Goal: Task Accomplishment & Management: Manage account settings

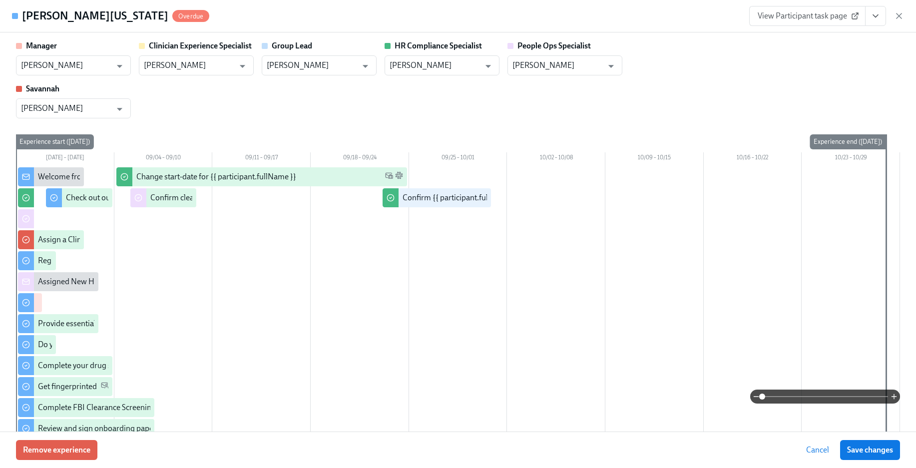
scroll to position [1022, 0]
click at [900, 15] on icon "button" at bounding box center [899, 16] width 10 height 10
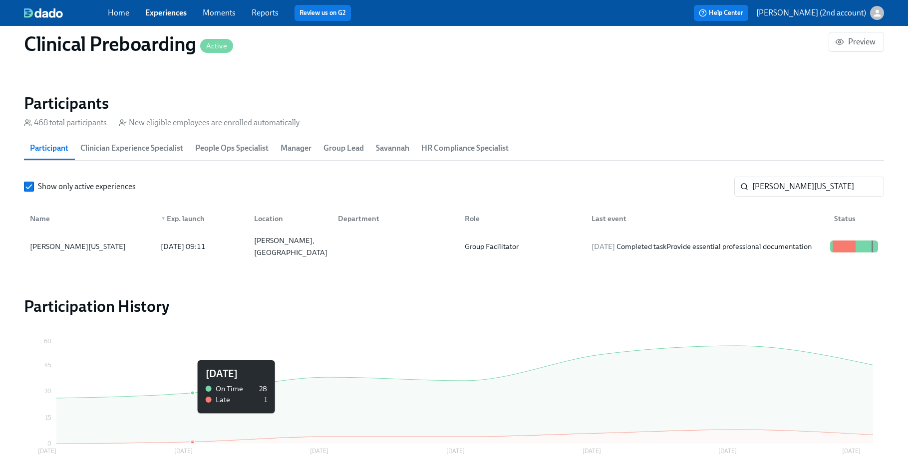
scroll to position [1079, 0]
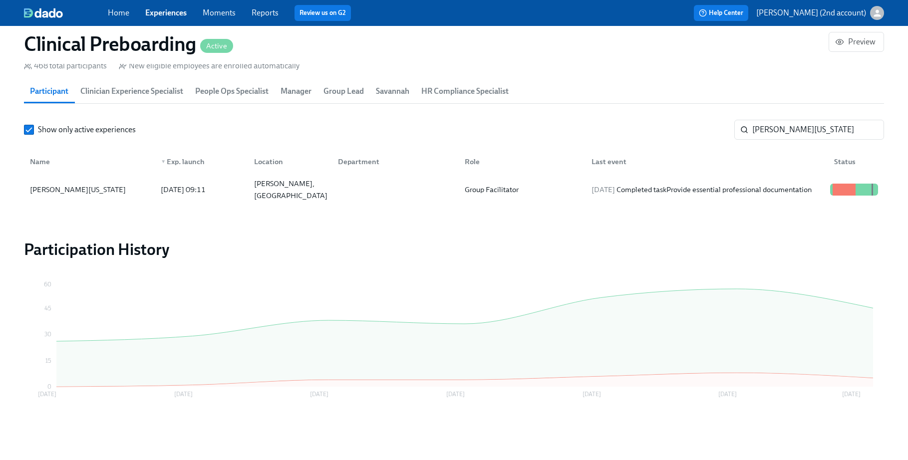
click at [791, 144] on div "Name ▼ Exp. launch Location Department Role Last event Status" at bounding box center [454, 160] width 860 height 32
click at [790, 132] on input "[PERSON_NAME][US_STATE]" at bounding box center [818, 130] width 132 height 20
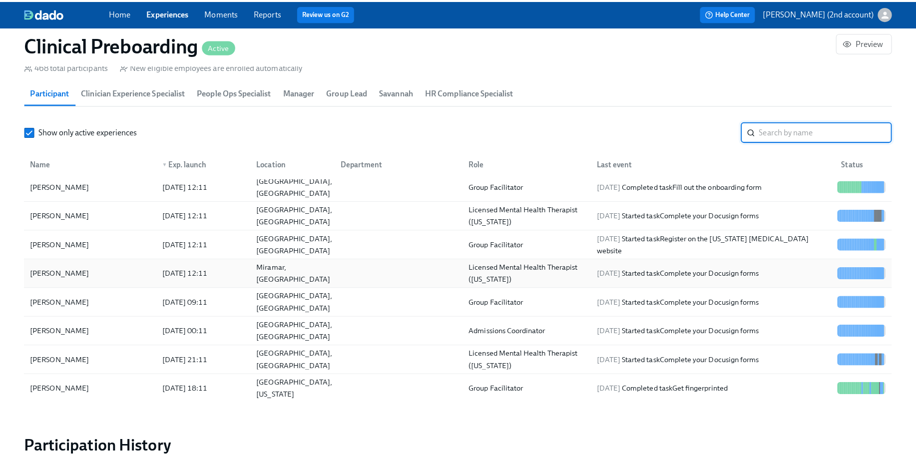
scroll to position [129, 0]
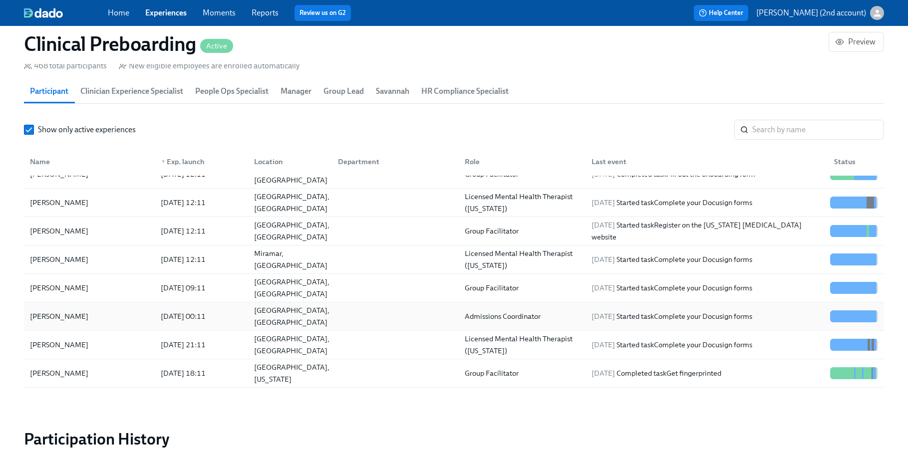
click at [280, 324] on div "[GEOGRAPHIC_DATA], [GEOGRAPHIC_DATA]" at bounding box center [287, 317] width 83 height 20
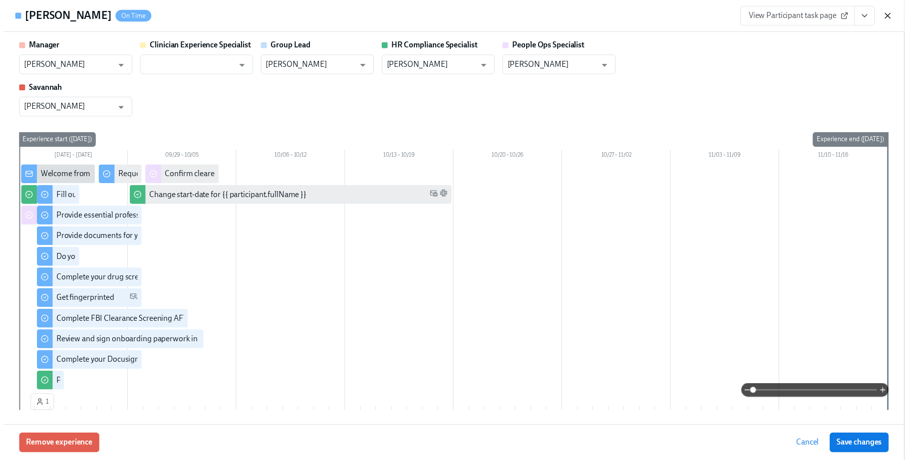
scroll to position [109, 0]
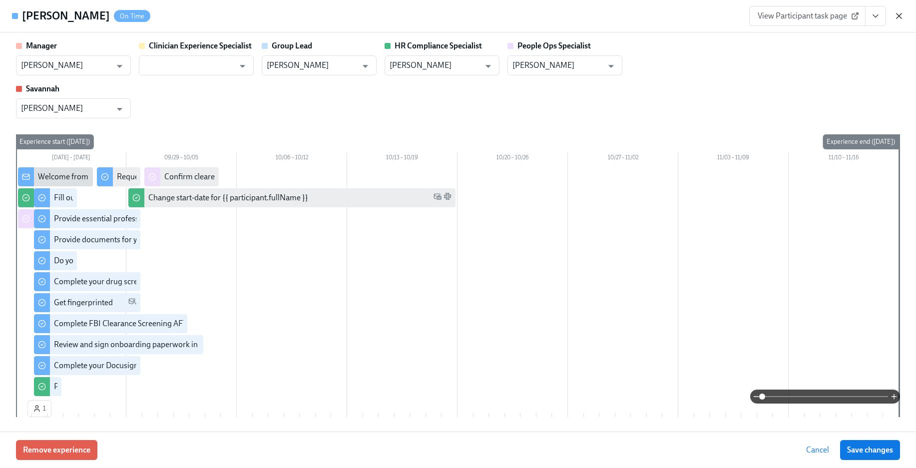
click at [897, 15] on icon "button" at bounding box center [898, 15] width 5 height 5
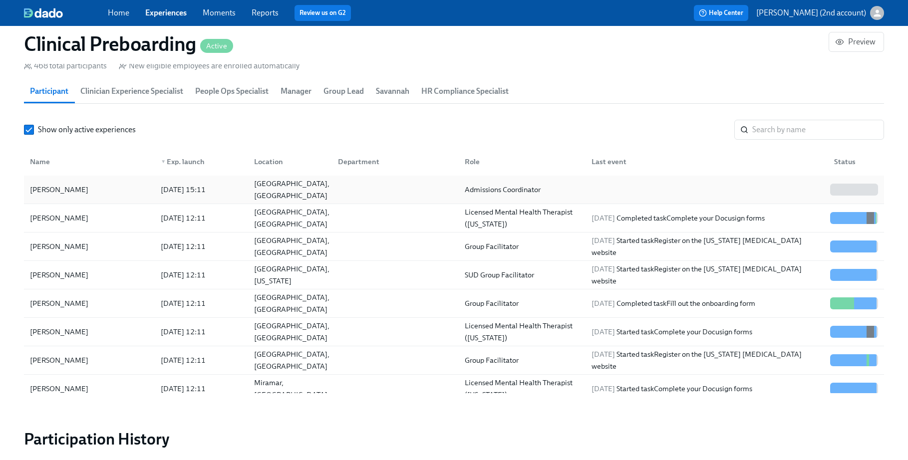
click at [120, 188] on div "[PERSON_NAME]" at bounding box center [89, 190] width 127 height 20
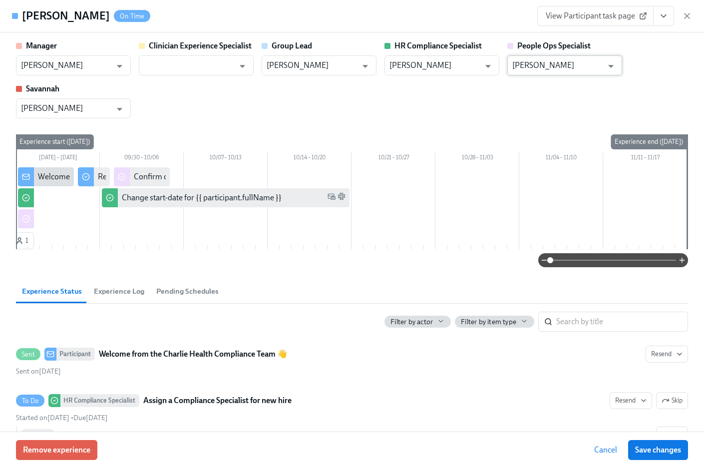
click at [567, 63] on input "[PERSON_NAME]" at bounding box center [557, 65] width 90 height 20
click at [559, 88] on li "[PERSON_NAME]" at bounding box center [564, 89] width 115 height 17
type input "[PERSON_NAME]"
click at [665, 449] on span "Save changes" at bounding box center [658, 450] width 46 height 10
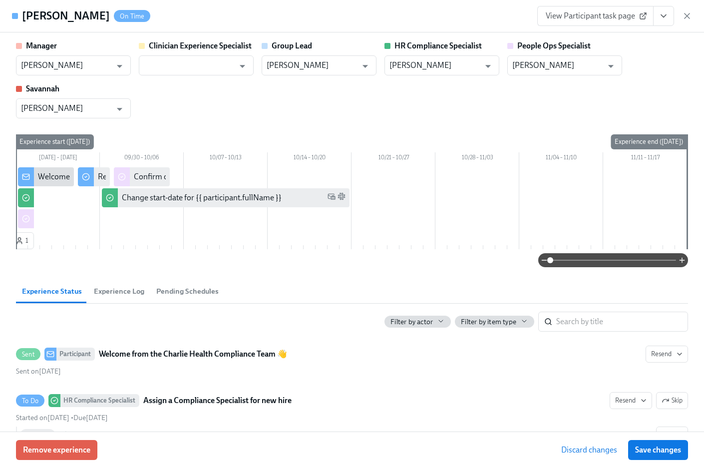
type input "[PERSON_NAME]"
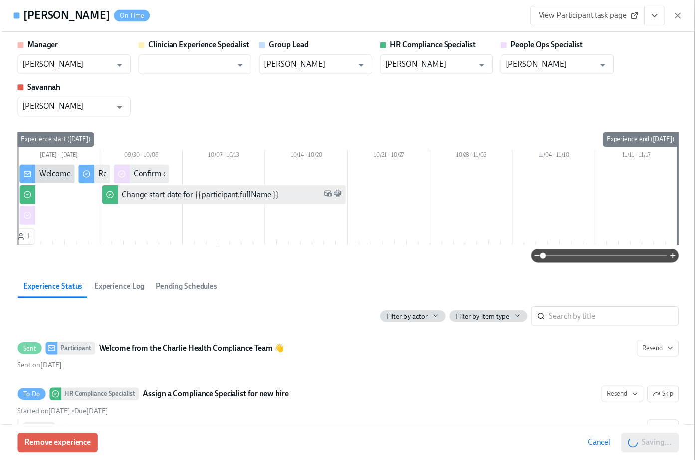
scroll to position [0, 12263]
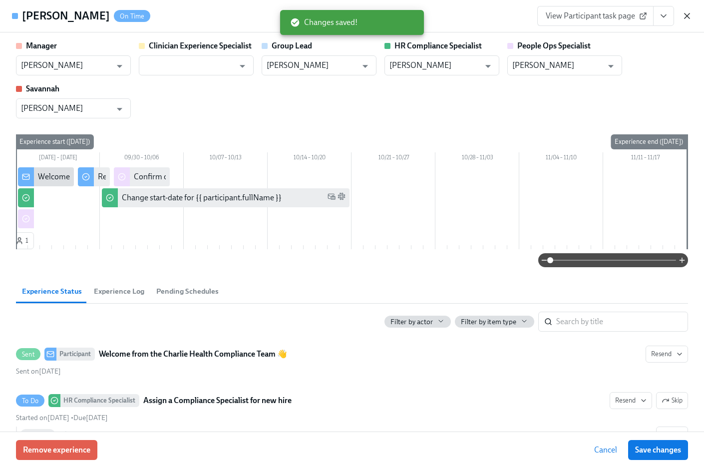
click at [682, 14] on icon "button" at bounding box center [687, 16] width 10 height 10
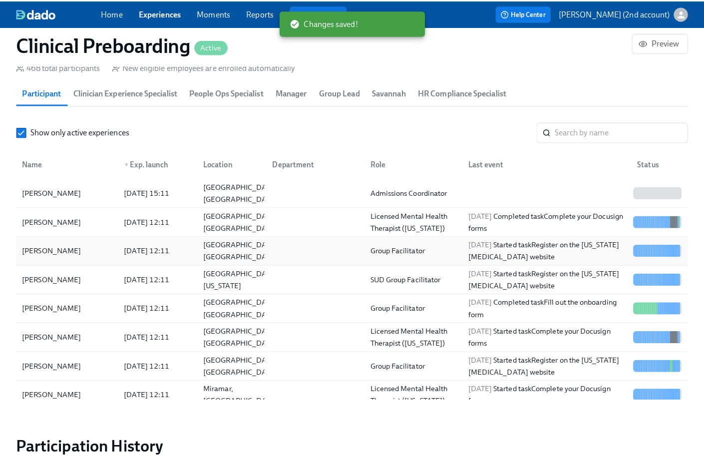
scroll to position [0, 12256]
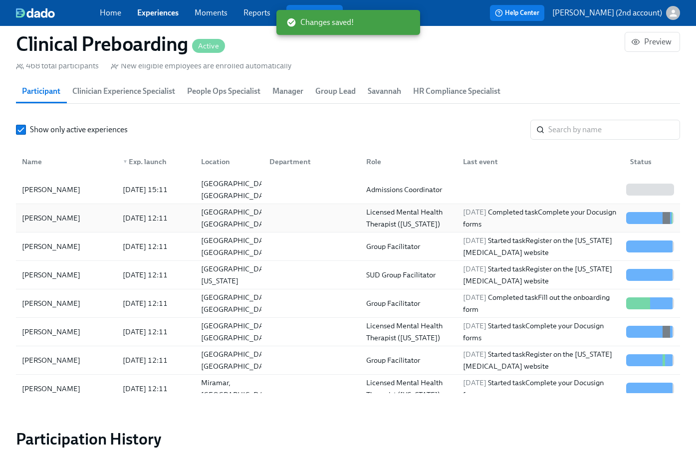
click at [125, 219] on div "[DATE] 12:11" at bounding box center [145, 218] width 53 height 12
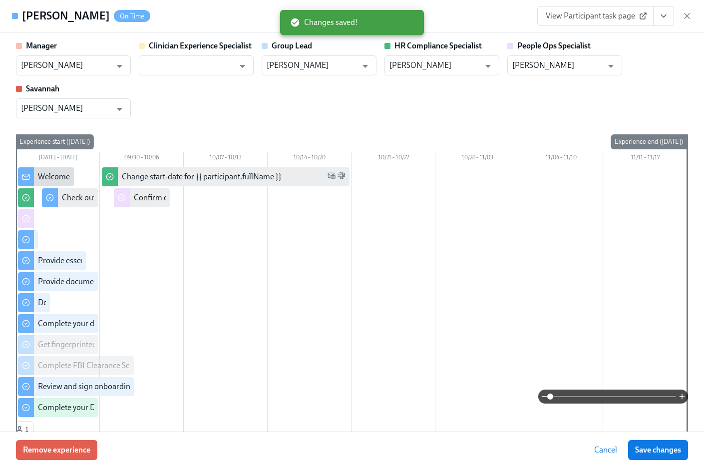
click at [686, 15] on icon "button" at bounding box center [686, 15] width 5 height 5
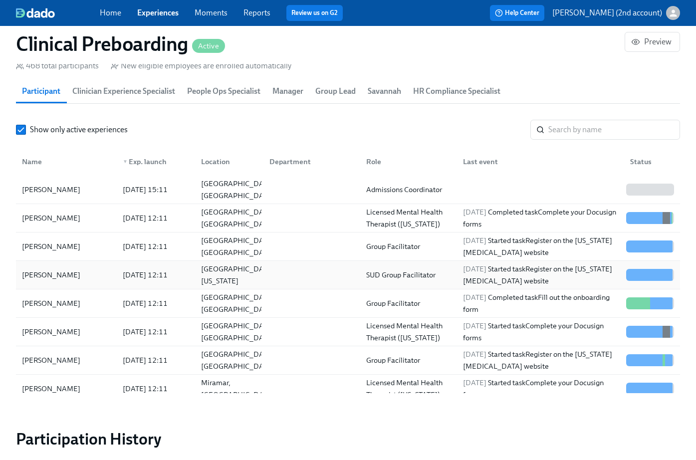
click at [126, 261] on div "Kristian McCalop 2025/09/23 12:11 Charlotte, North Carolina SUD Group Facilitat…" at bounding box center [348, 275] width 664 height 28
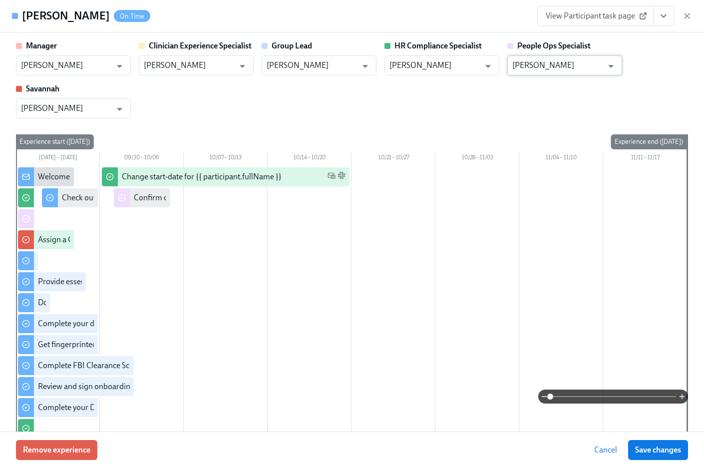
click at [580, 59] on input "[PERSON_NAME]" at bounding box center [557, 65] width 90 height 20
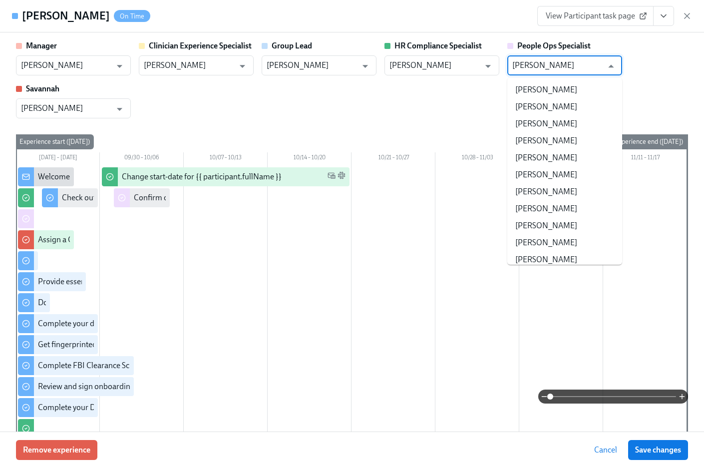
scroll to position [96093, 0]
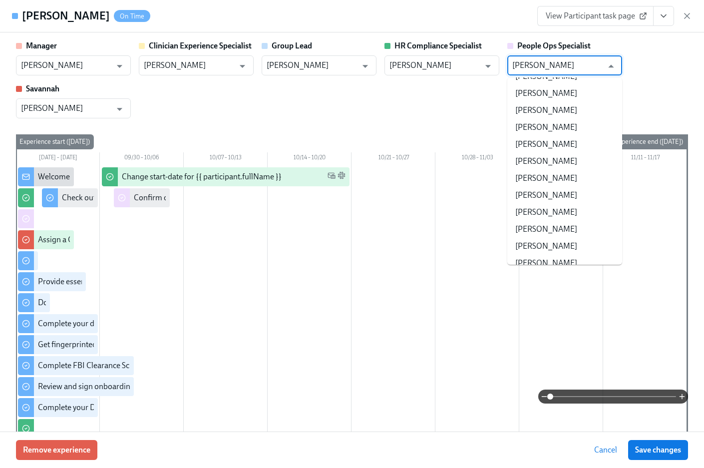
click at [580, 59] on input "[PERSON_NAME]" at bounding box center [557, 65] width 90 height 20
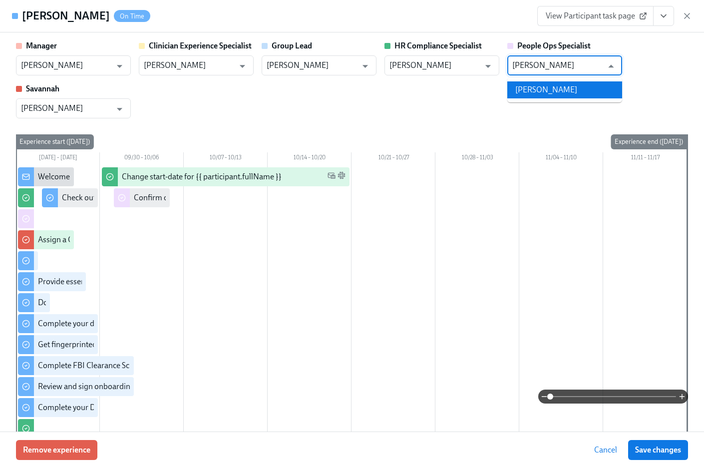
click at [569, 83] on li "[PERSON_NAME]" at bounding box center [564, 89] width 115 height 17
type input "[PERSON_NAME]"
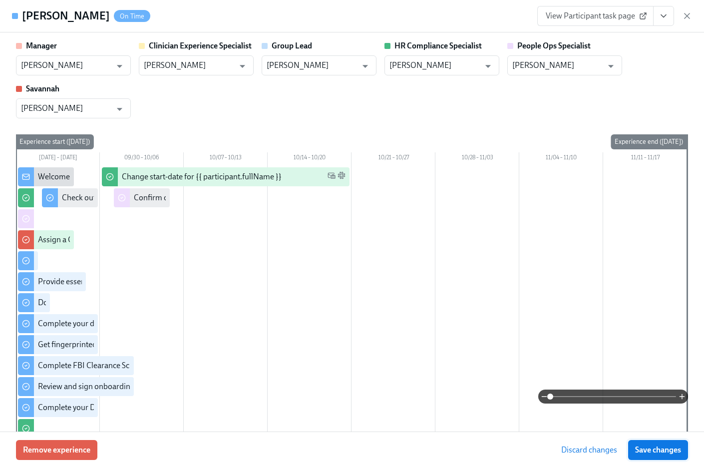
click at [650, 452] on span "Save changes" at bounding box center [658, 450] width 46 height 10
type input "[PERSON_NAME]"
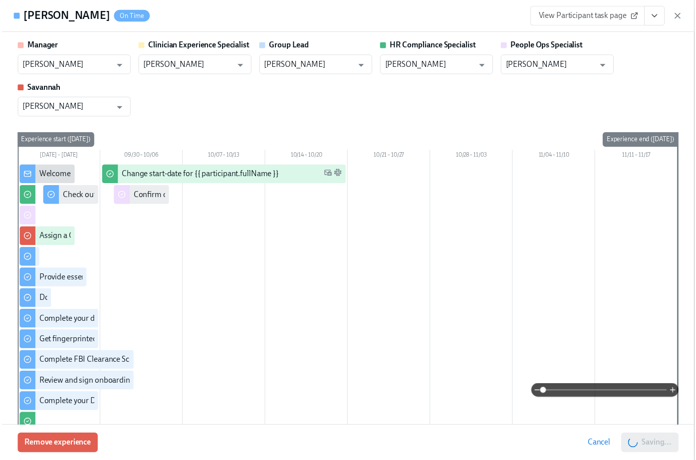
scroll to position [0, 12263]
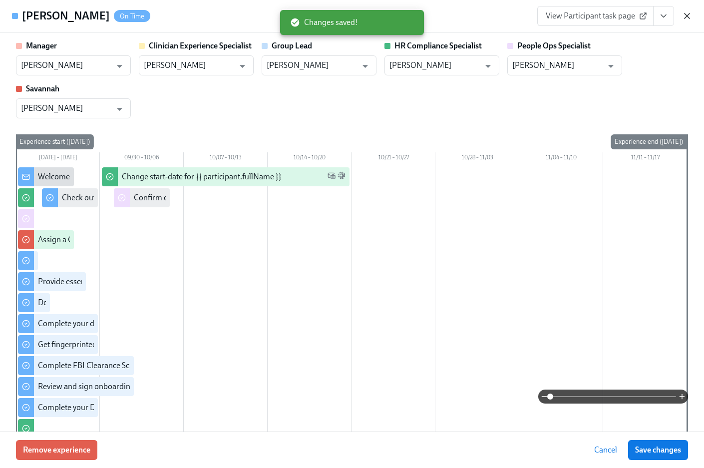
click at [682, 19] on icon "button" at bounding box center [687, 16] width 10 height 10
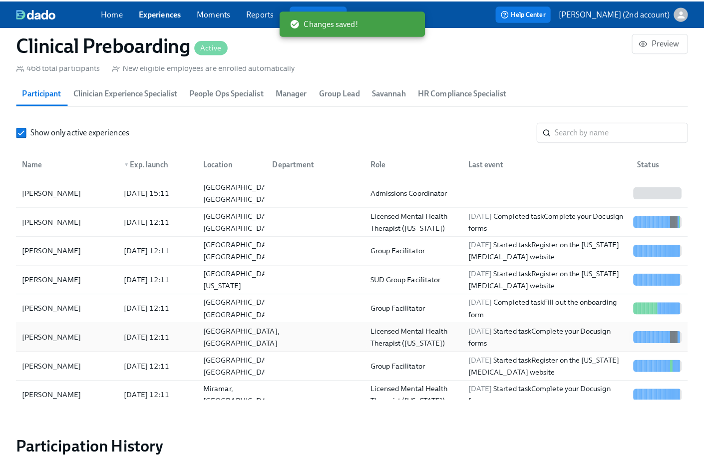
scroll to position [0, 12256]
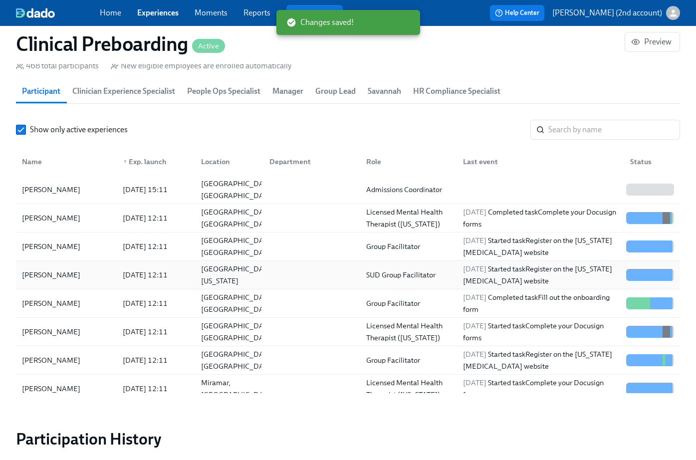
click at [131, 280] on div "[DATE] 12:11" at bounding box center [145, 275] width 53 height 12
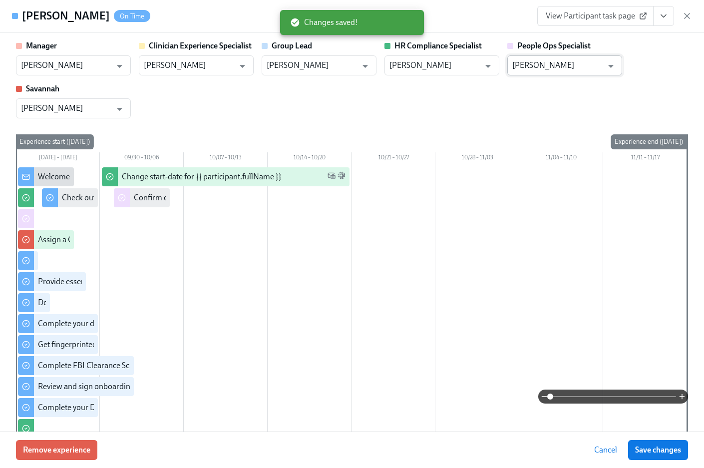
click at [562, 70] on input "[PERSON_NAME]" at bounding box center [557, 65] width 90 height 20
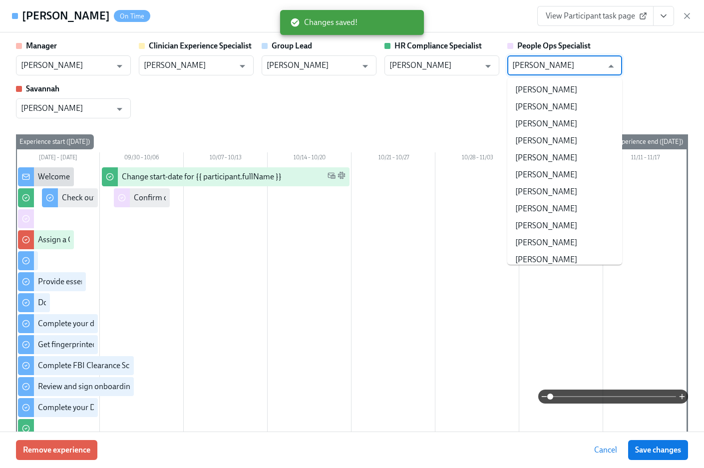
scroll to position [10698, 0]
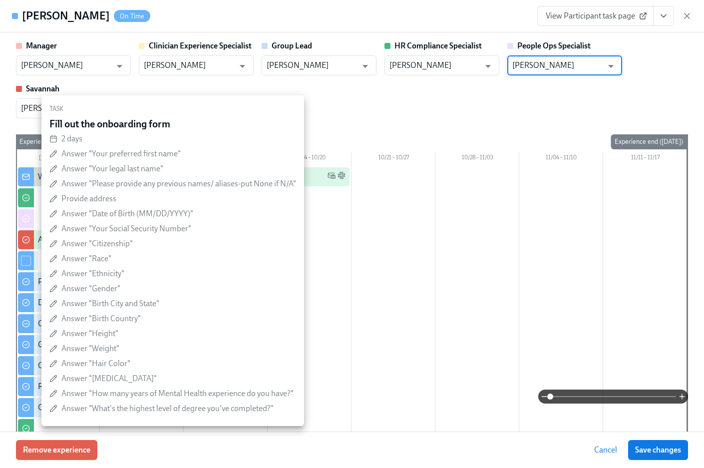
click at [568, 61] on input "[PERSON_NAME]" at bounding box center [557, 65] width 90 height 20
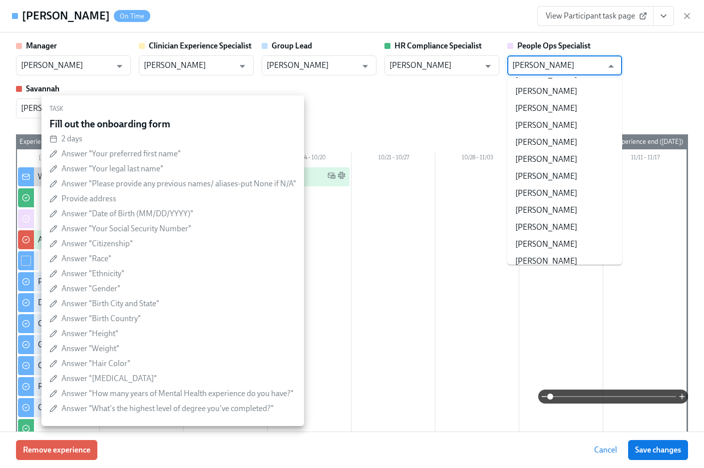
click at [568, 61] on input "[PERSON_NAME]" at bounding box center [557, 65] width 90 height 20
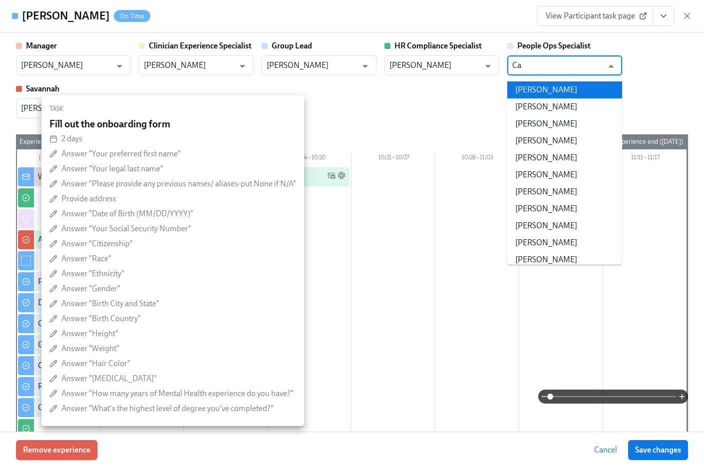
type input "C"
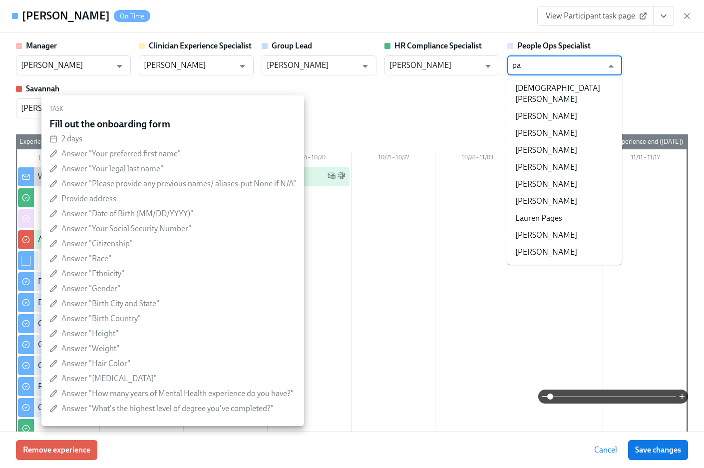
scroll to position [0, 0]
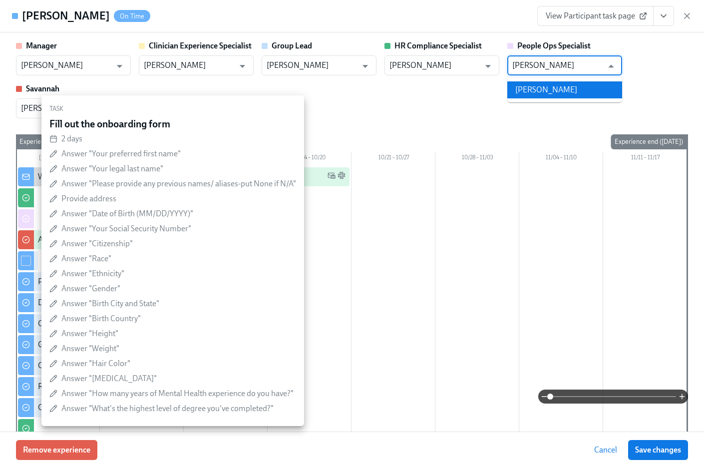
click at [553, 90] on li "[PERSON_NAME]" at bounding box center [564, 89] width 115 height 17
type input "[PERSON_NAME]"
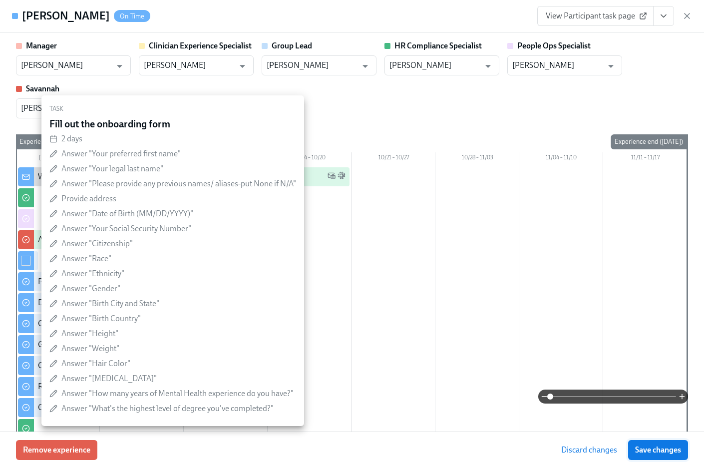
click at [650, 459] on button "Save changes" at bounding box center [658, 450] width 60 height 20
click at [649, 455] on div "Discard changes Save changes" at bounding box center [621, 450] width 134 height 20
type input "[PERSON_NAME]"
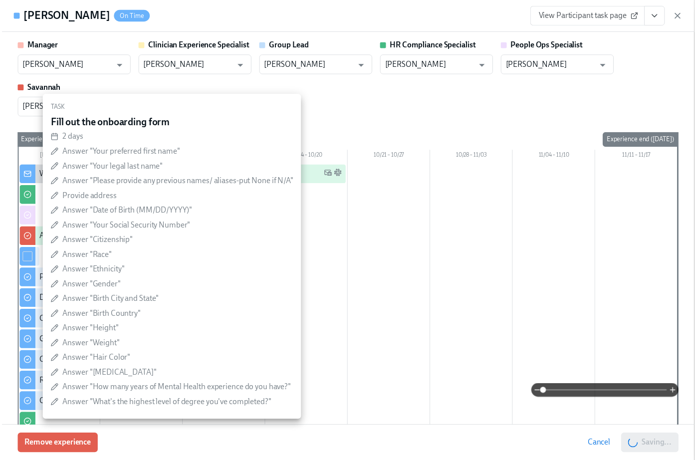
scroll to position [0, 12263]
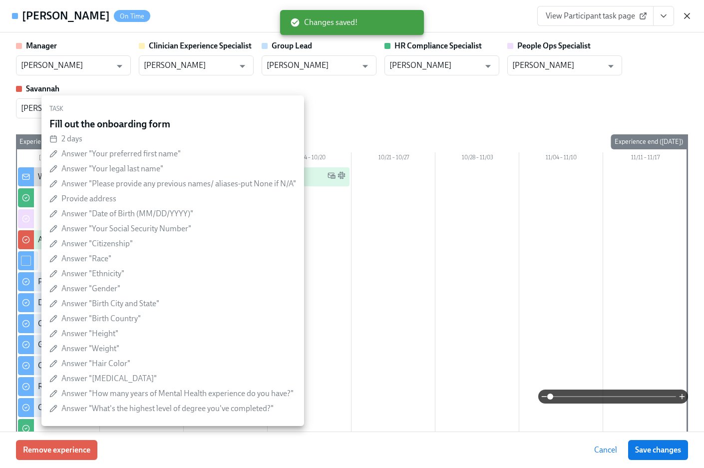
click at [689, 16] on icon "button" at bounding box center [687, 16] width 10 height 10
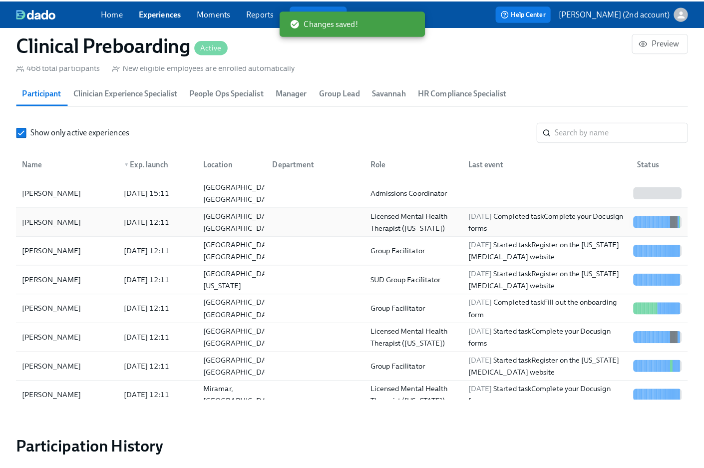
scroll to position [0, 12256]
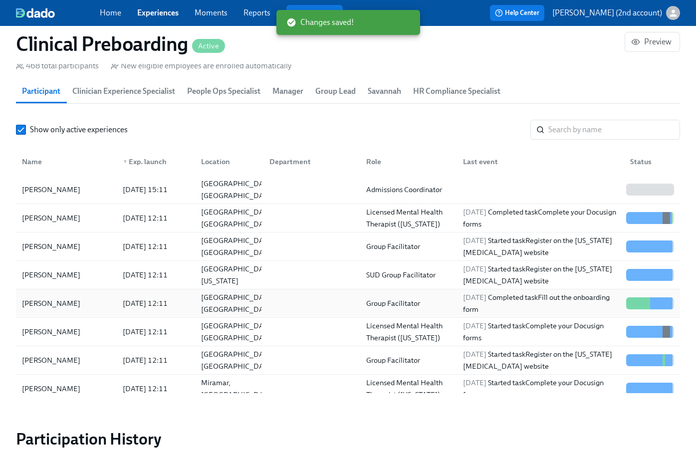
click at [84, 304] on div "[PERSON_NAME]" at bounding box center [66, 304] width 97 height 20
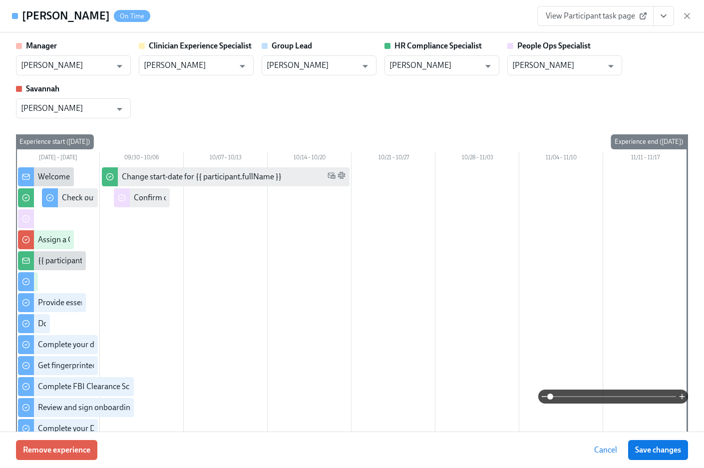
click at [53, 18] on h4 "[PERSON_NAME]" at bounding box center [66, 15] width 88 height 15
click at [53, 17] on h4 "[PERSON_NAME]" at bounding box center [66, 15] width 88 height 15
click at [62, 18] on h4 "[PERSON_NAME]" at bounding box center [66, 15] width 88 height 15
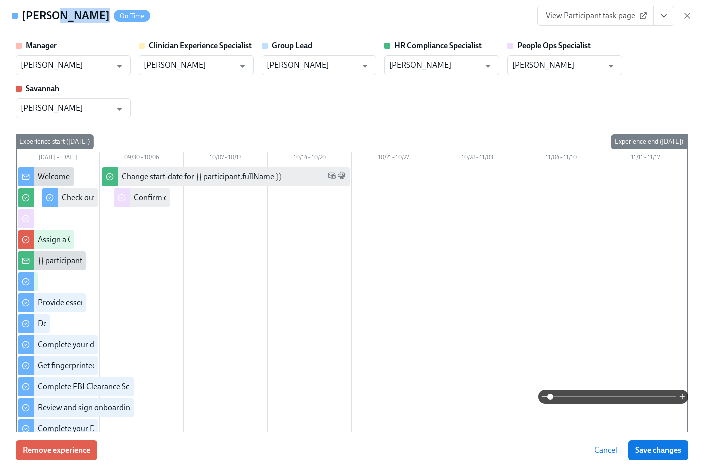
copy h4 "Salinas"
click at [571, 65] on input "[PERSON_NAME]" at bounding box center [557, 65] width 90 height 20
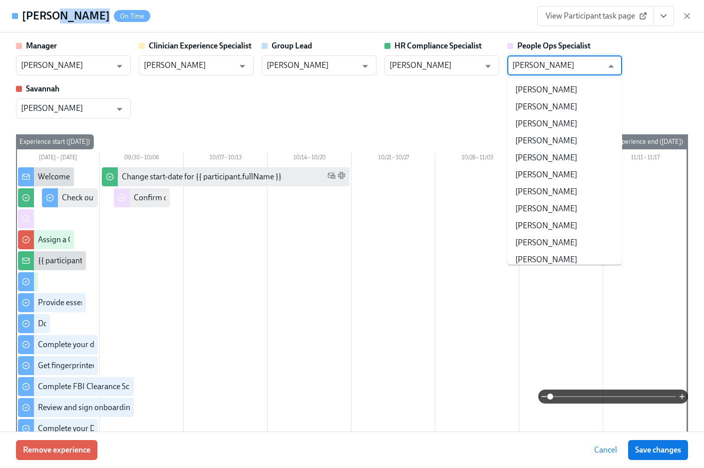
click at [571, 65] on input "[PERSON_NAME]" at bounding box center [557, 65] width 90 height 20
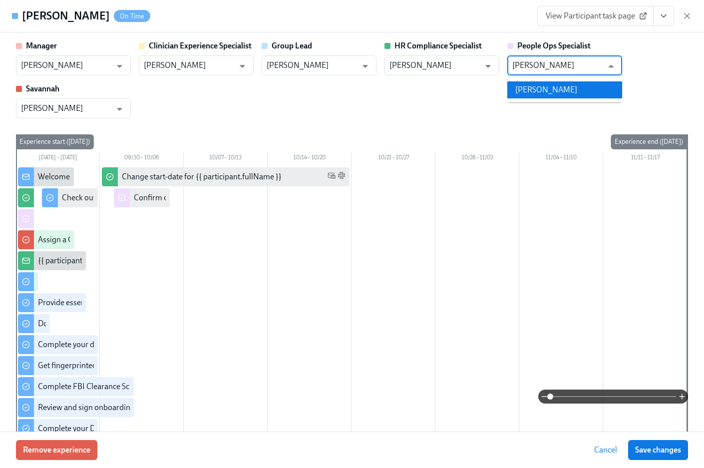
click at [553, 81] on li "[PERSON_NAME]" at bounding box center [564, 89] width 115 height 17
type input "[PERSON_NAME]"
click at [657, 443] on button "Save changes" at bounding box center [658, 450] width 60 height 20
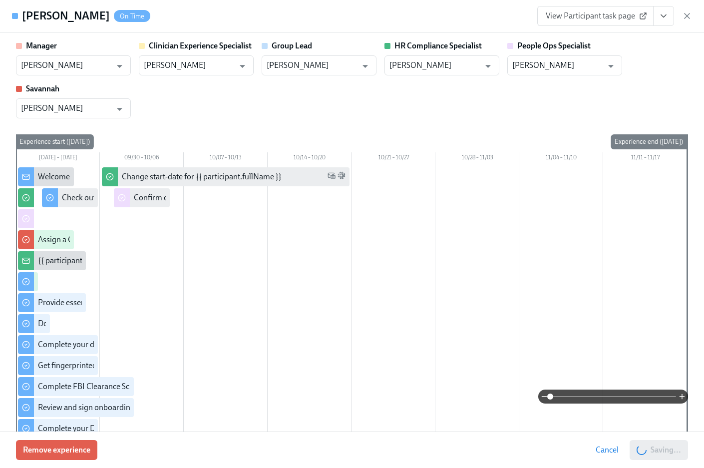
type input "[PERSON_NAME]"
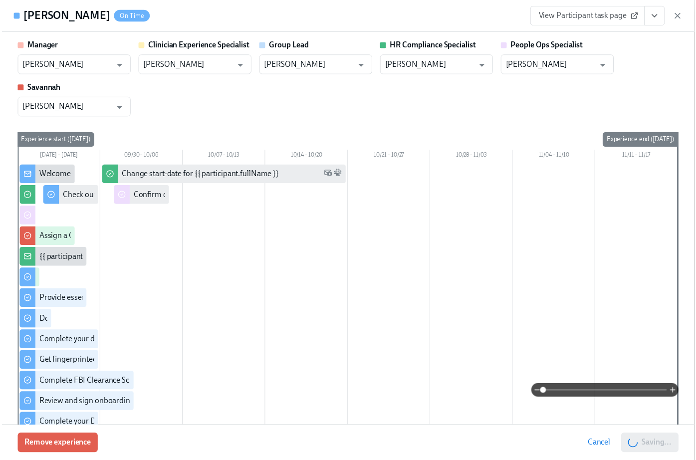
scroll to position [0, 12263]
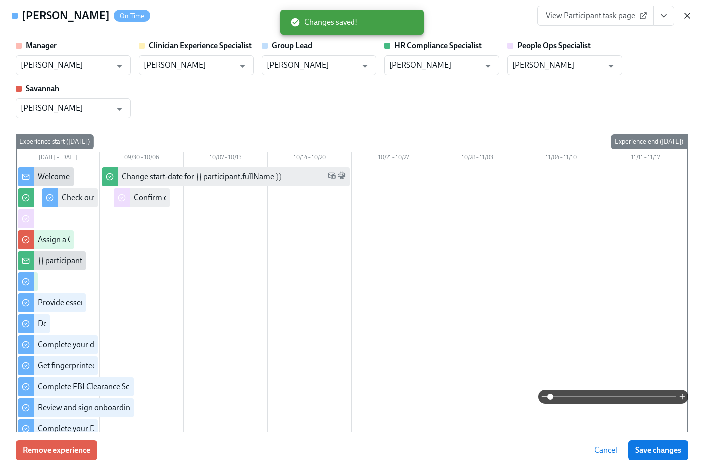
click at [688, 17] on icon "button" at bounding box center [686, 15] width 5 height 5
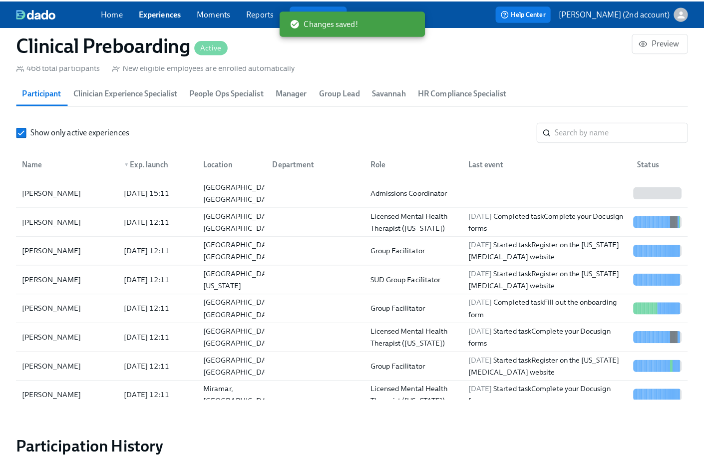
scroll to position [0, 12256]
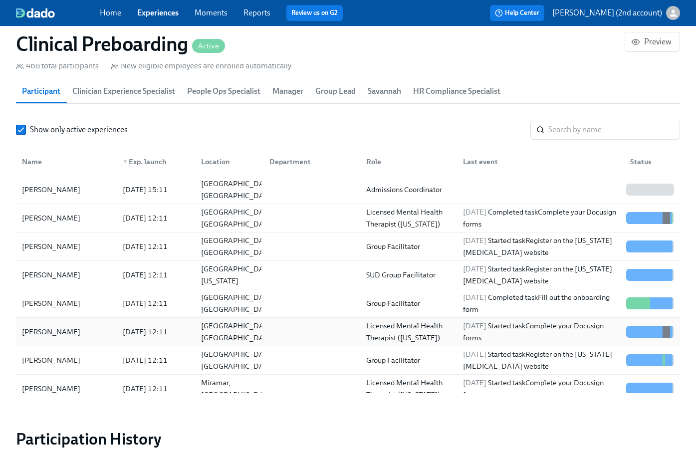
click at [97, 330] on div "[PERSON_NAME]" at bounding box center [66, 332] width 97 height 20
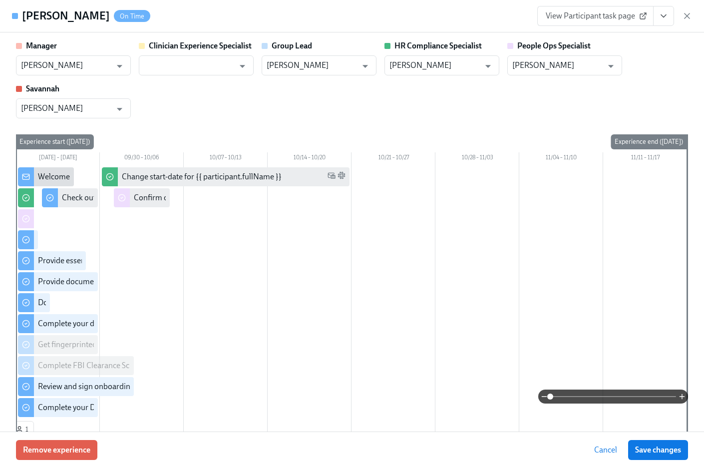
drag, startPoint x: 106, startPoint y: 18, endPoint x: 24, endPoint y: 17, distance: 81.9
click at [24, 17] on h4 "[PERSON_NAME]" at bounding box center [66, 15] width 88 height 15
copy h4 "[PERSON_NAME]"
click at [577, 65] on input "[PERSON_NAME]" at bounding box center [557, 65] width 90 height 20
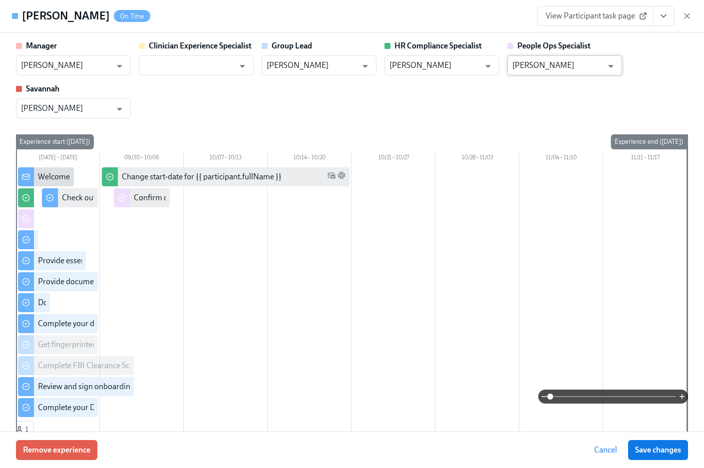
click at [577, 65] on input "[PERSON_NAME]" at bounding box center [557, 65] width 90 height 20
click at [555, 84] on li "[PERSON_NAME]" at bounding box center [564, 89] width 115 height 17
type input "[PERSON_NAME]"
click at [651, 438] on div "Remove experience Discard changes Save changes" at bounding box center [352, 449] width 704 height 36
click at [651, 449] on span "Save changes" at bounding box center [658, 450] width 46 height 10
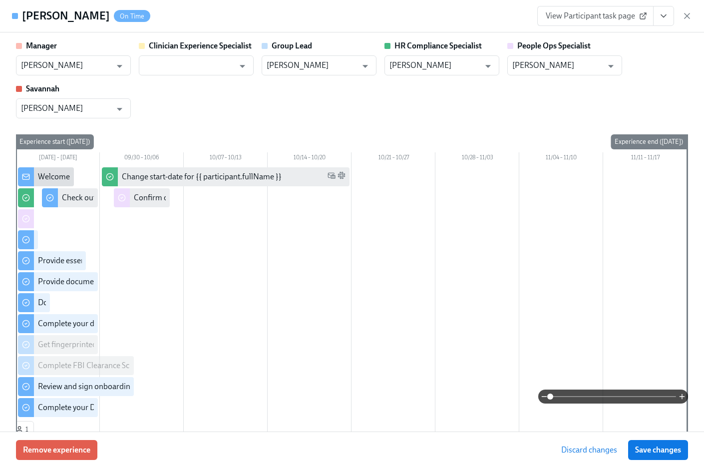
type input "[PERSON_NAME]"
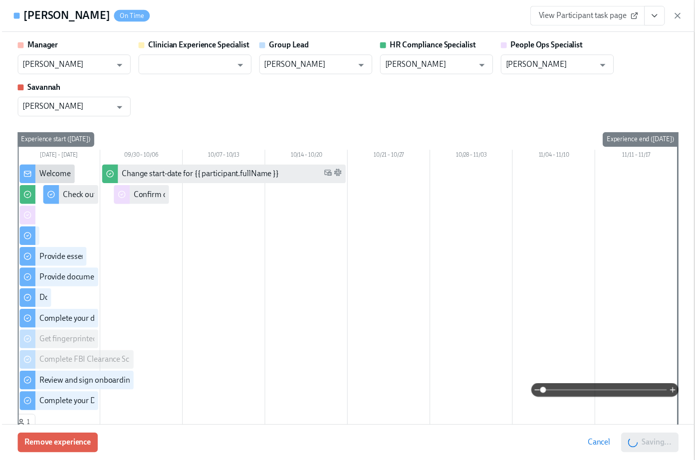
scroll to position [0, 12263]
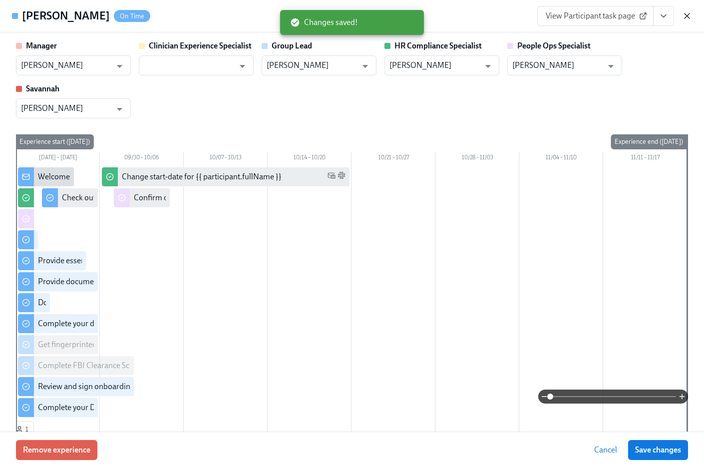
click at [690, 15] on icon "button" at bounding box center [687, 16] width 10 height 10
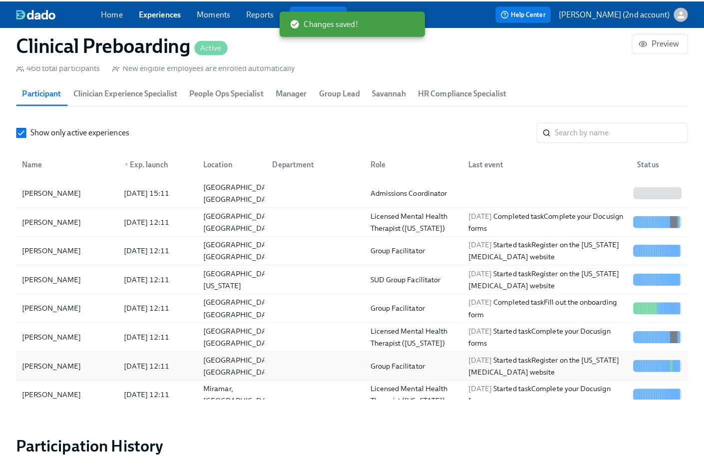
scroll to position [0, 12256]
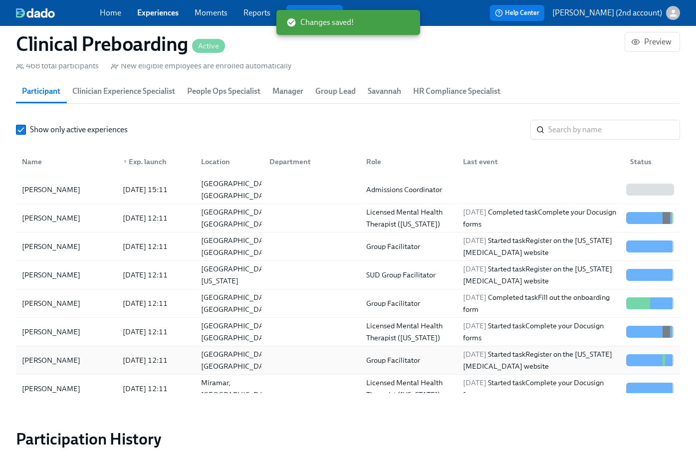
click at [141, 351] on div "[DATE] 12:11" at bounding box center [154, 360] width 78 height 20
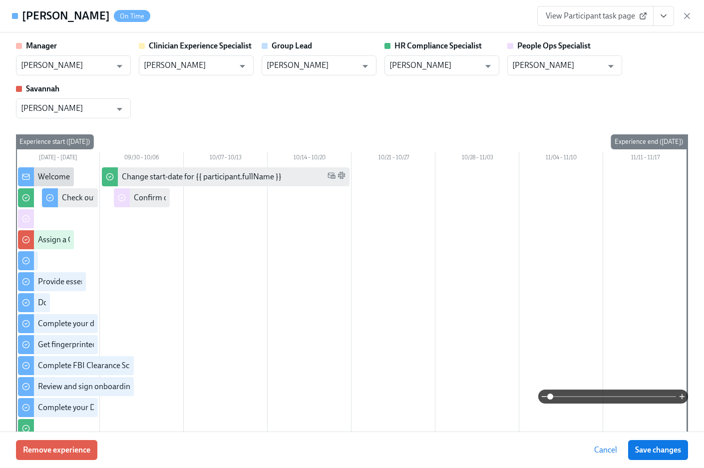
drag, startPoint x: 687, startPoint y: 15, endPoint x: 113, endPoint y: 383, distance: 681.6
click at [687, 15] on icon "button" at bounding box center [687, 16] width 10 height 10
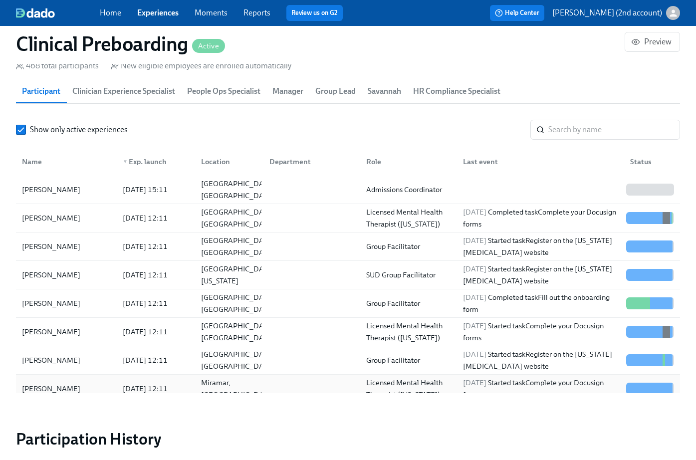
click at [113, 383] on div "[PERSON_NAME]" at bounding box center [66, 389] width 97 height 20
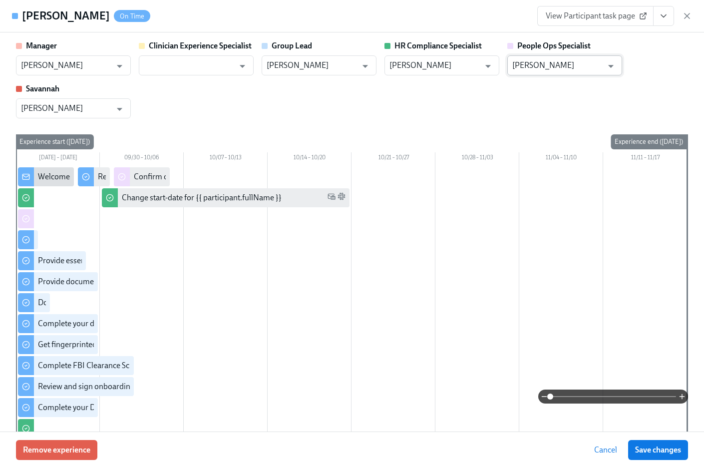
click at [556, 70] on input "[PERSON_NAME]" at bounding box center [557, 65] width 90 height 20
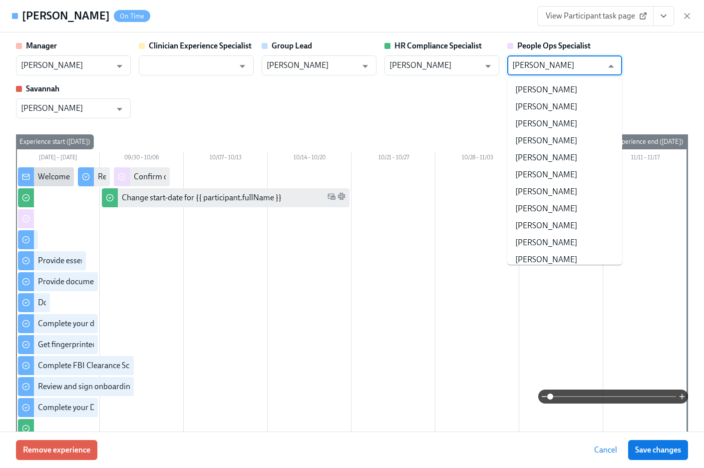
scroll to position [96093, 0]
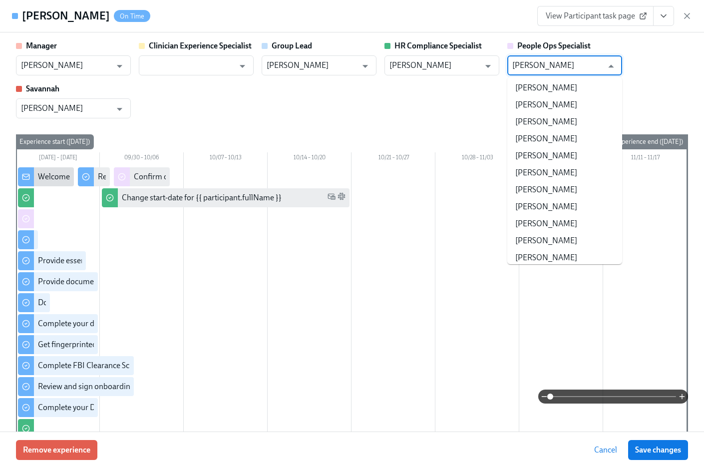
scroll to position [2, 0]
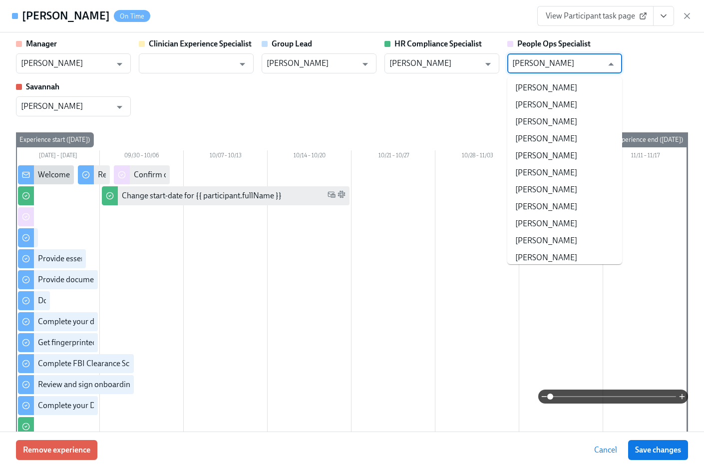
click at [555, 70] on input "[PERSON_NAME]" at bounding box center [557, 63] width 90 height 20
click at [555, 69] on input "[PERSON_NAME]" at bounding box center [557, 63] width 90 height 20
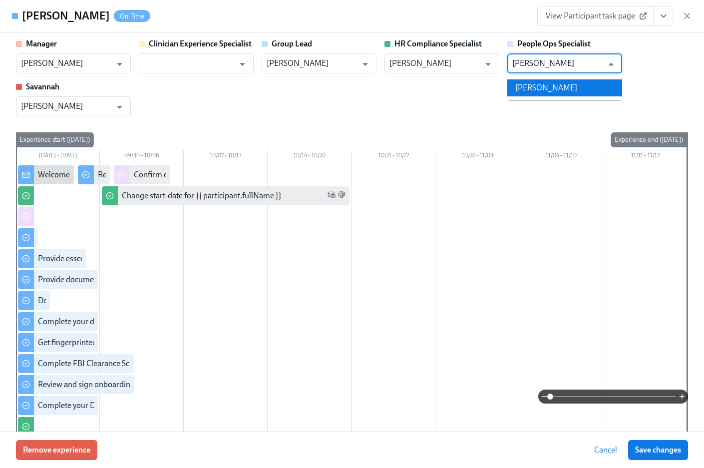
click at [549, 81] on li "[PERSON_NAME]" at bounding box center [564, 87] width 115 height 17
type input "[PERSON_NAME]"
click at [676, 446] on span "Save changes" at bounding box center [658, 450] width 46 height 10
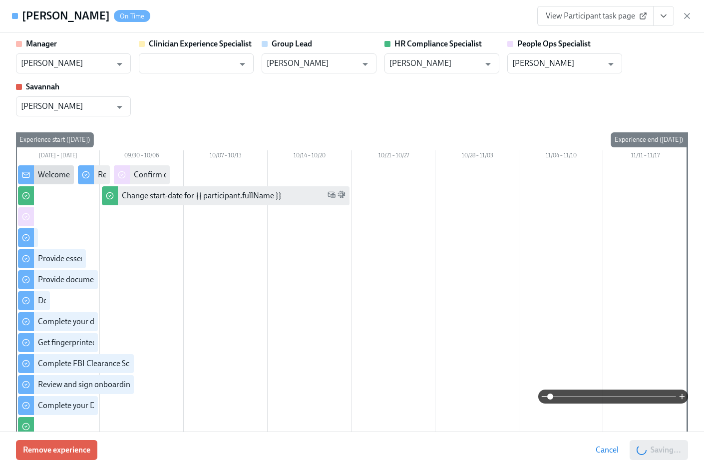
type input "[PERSON_NAME]"
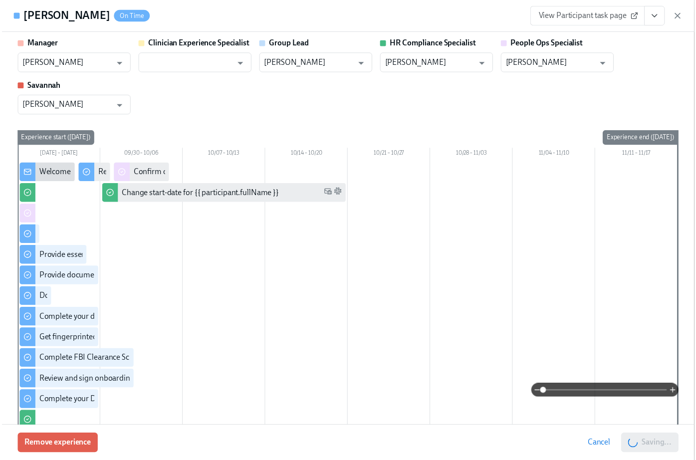
scroll to position [0, 12263]
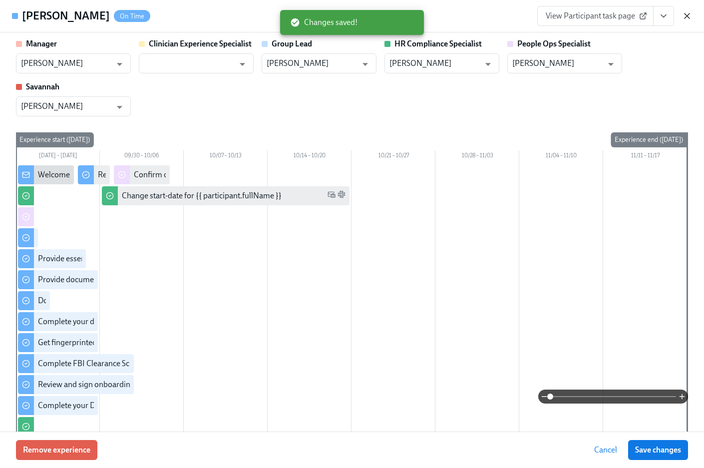
click at [686, 18] on icon "button" at bounding box center [687, 16] width 10 height 10
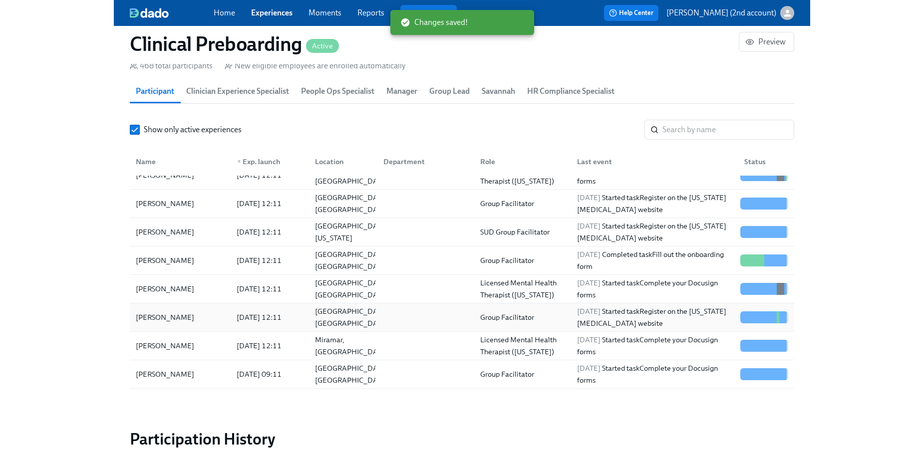
scroll to position [53, 0]
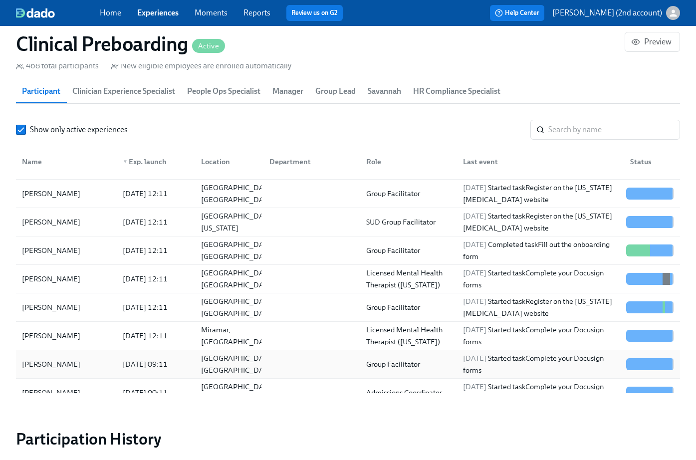
click at [135, 360] on div "[DATE] 09:11" at bounding box center [145, 364] width 53 height 12
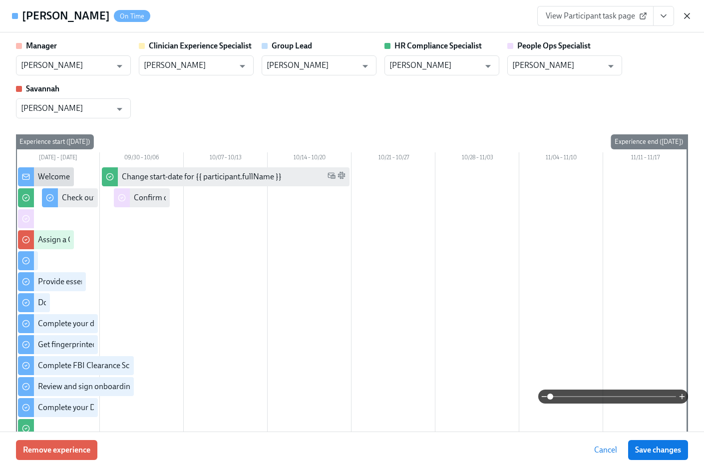
click at [686, 12] on icon "button" at bounding box center [687, 16] width 10 height 10
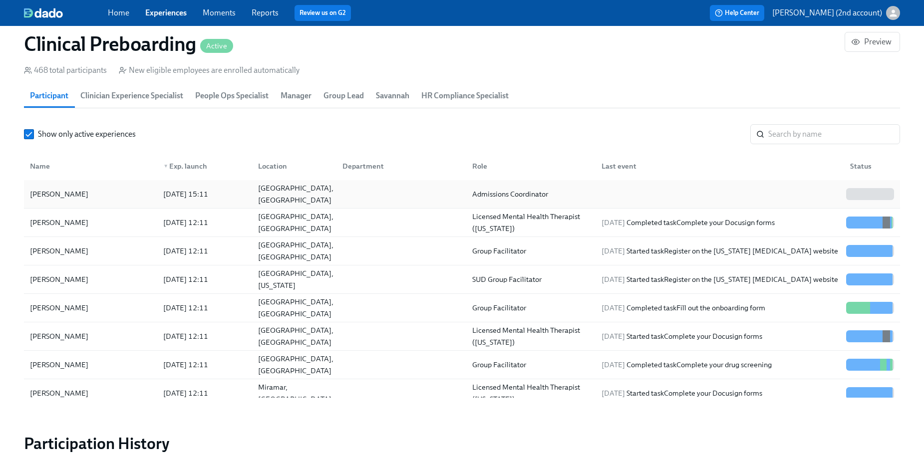
scroll to position [1067, 0]
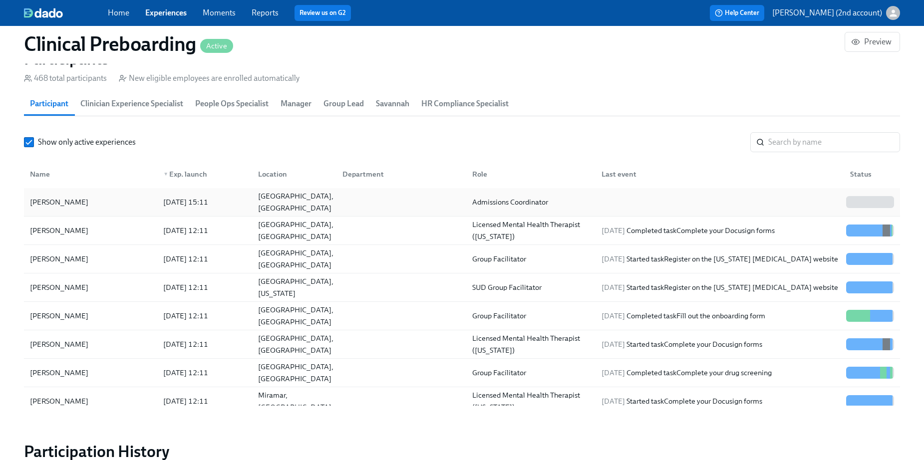
click at [613, 192] on div at bounding box center [718, 202] width 249 height 20
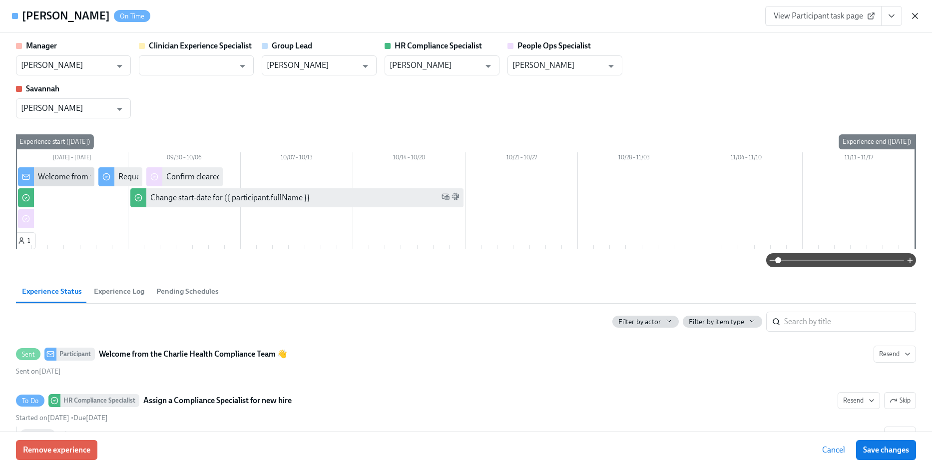
click at [703, 11] on icon "button" at bounding box center [915, 16] width 10 height 10
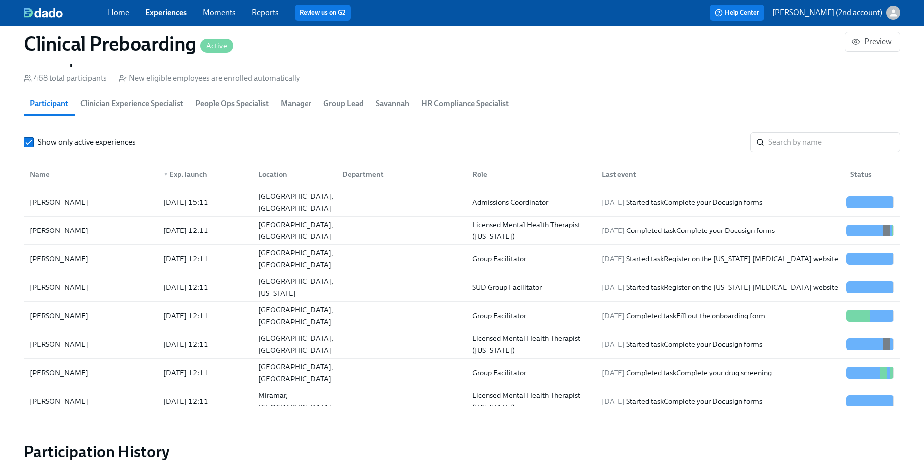
scroll to position [0, 12051]
